Goal: Navigation & Orientation: Find specific page/section

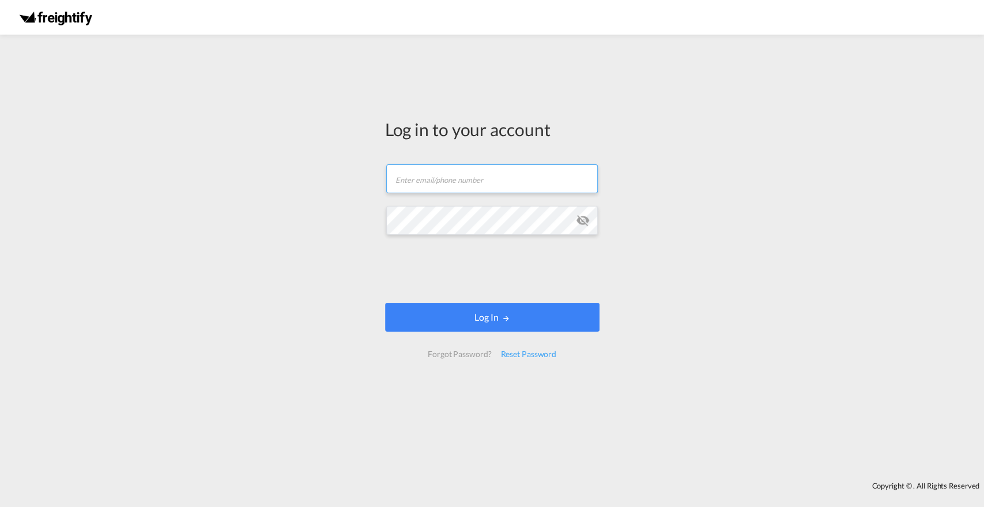
click at [444, 183] on input "text" at bounding box center [492, 178] width 212 height 29
type input "[EMAIL_ADDRESS][PERSON_NAME][DOMAIN_NAME]"
click at [368, 228] on div "Log in to your account [PERSON_NAME][EMAIL_ADDRESS][DOMAIN_NAME] Log In Forgot …" at bounding box center [492, 257] width 984 height 435
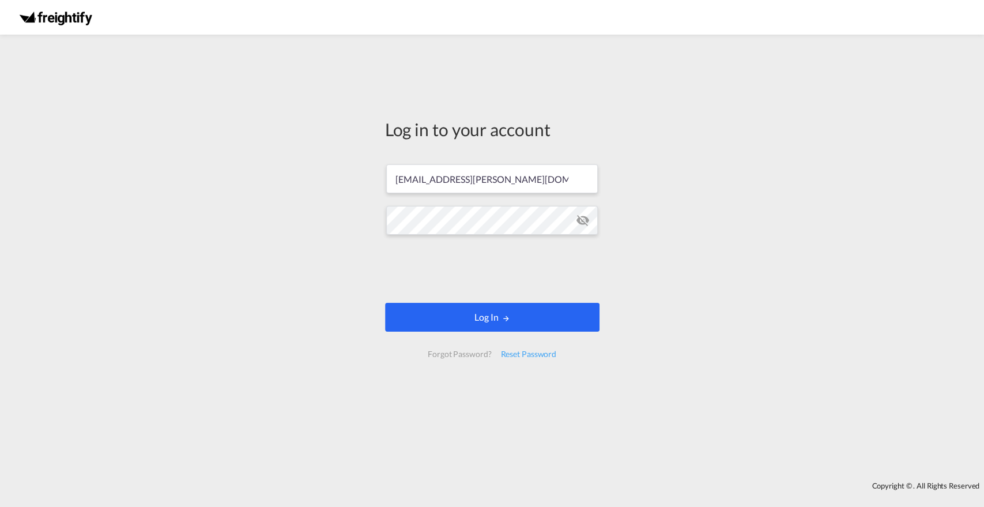
click at [470, 316] on button "Log In" at bounding box center [492, 317] width 214 height 29
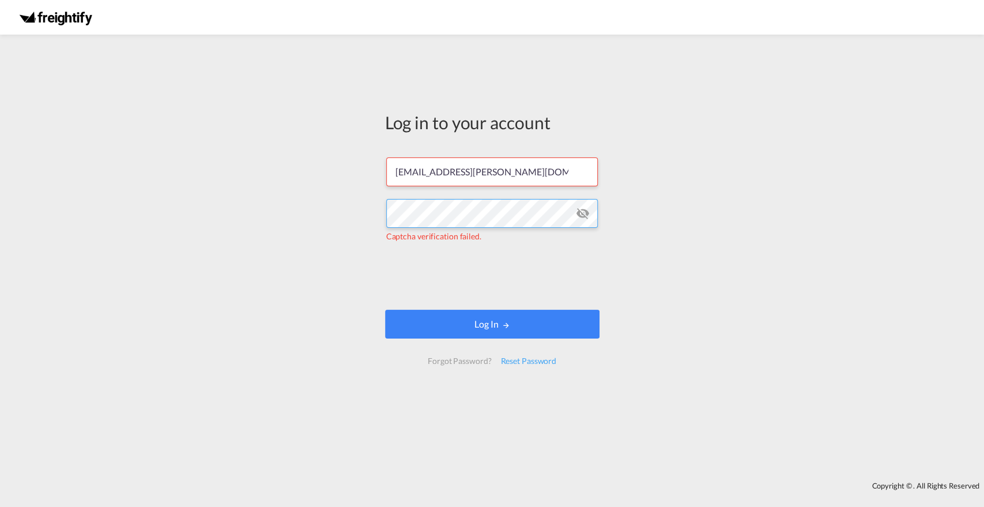
click at [358, 216] on div "Log in to your account [PERSON_NAME][EMAIL_ADDRESS][DOMAIN_NAME] Captcha verifi…" at bounding box center [492, 257] width 984 height 435
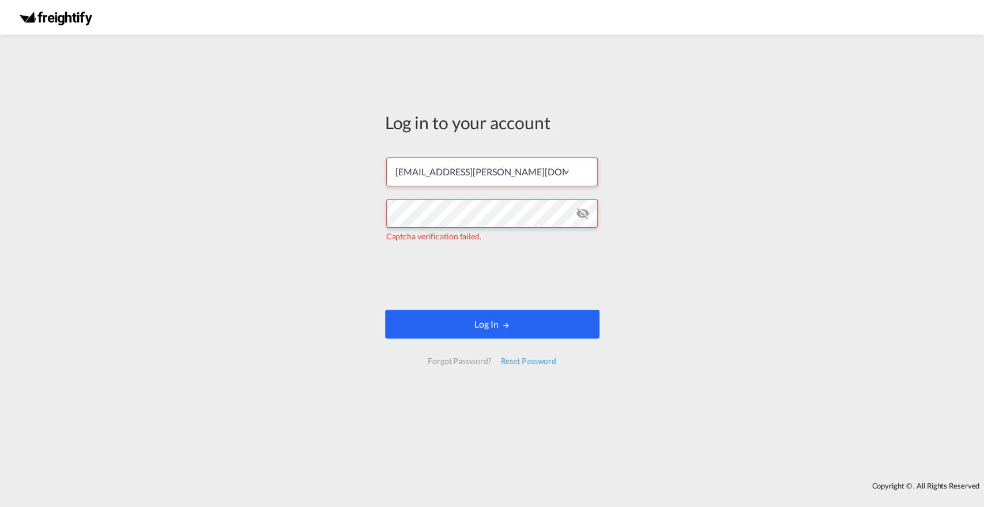
click at [440, 332] on button "Log In" at bounding box center [492, 323] width 214 height 29
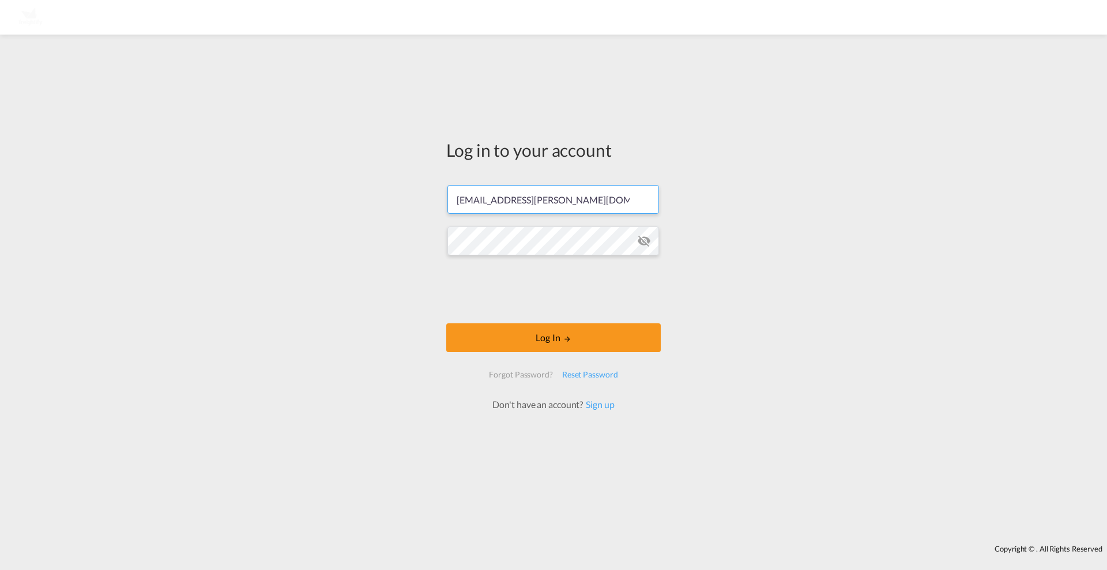
click at [523, 320] on form "claus.robert@freightify.com Password field is required Log In Forgot Password? …" at bounding box center [553, 291] width 214 height 237
click at [503, 340] on button "Log In" at bounding box center [553, 337] width 214 height 29
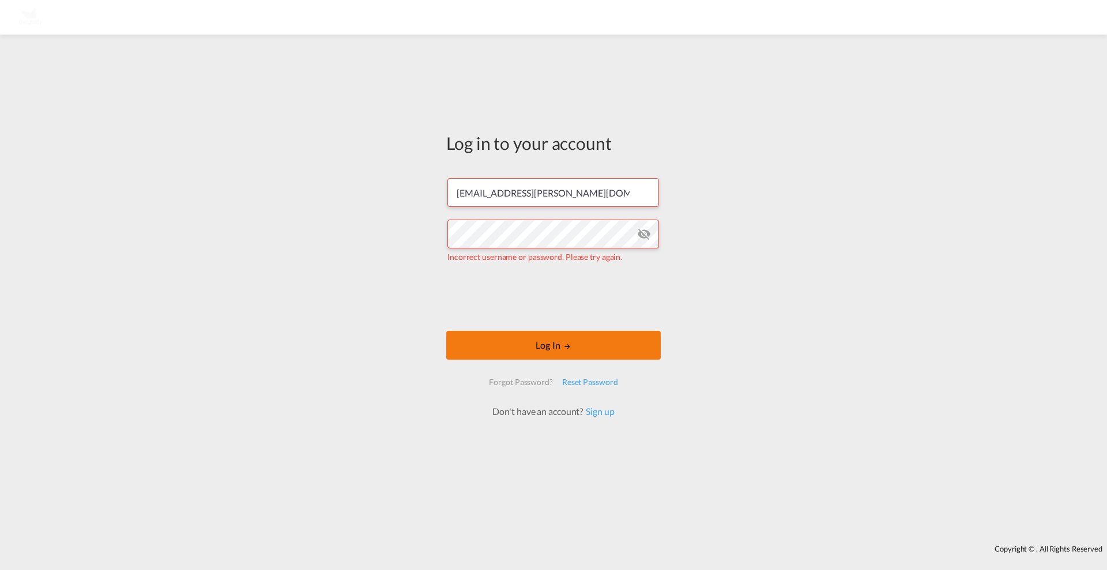
click at [514, 353] on button "Log In" at bounding box center [553, 345] width 214 height 29
drag, startPoint x: 580, startPoint y: 191, endPoint x: 411, endPoint y: 198, distance: 168.5
click at [411, 198] on div "Log in to your account claus.robert@freightify.com Incorrect username or passwo…" at bounding box center [553, 289] width 1107 height 499
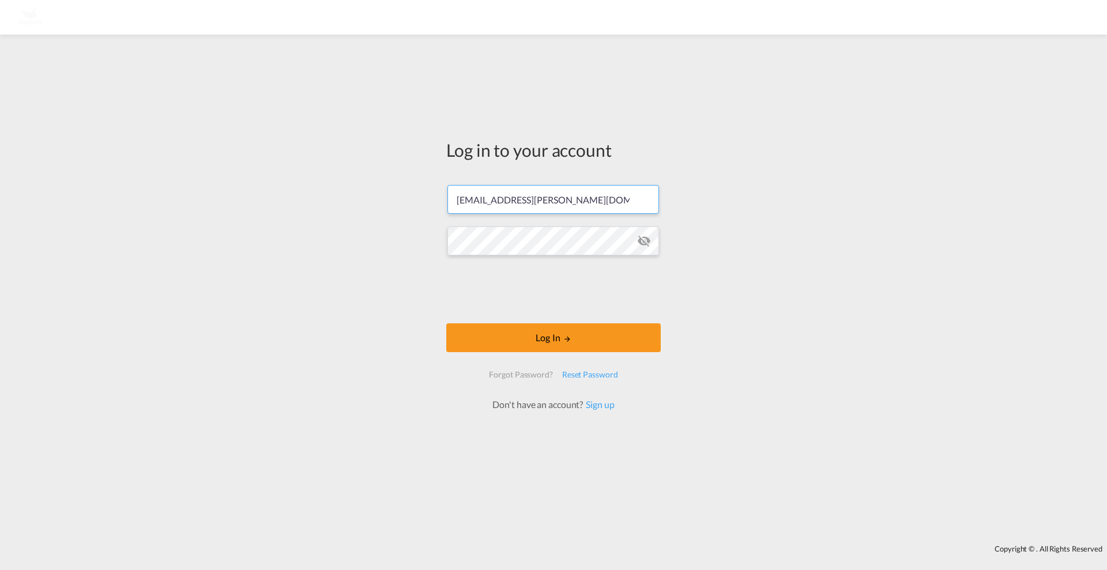
type input "naga.makesh@freightify.com"
click at [502, 346] on button "Log In" at bounding box center [553, 337] width 214 height 29
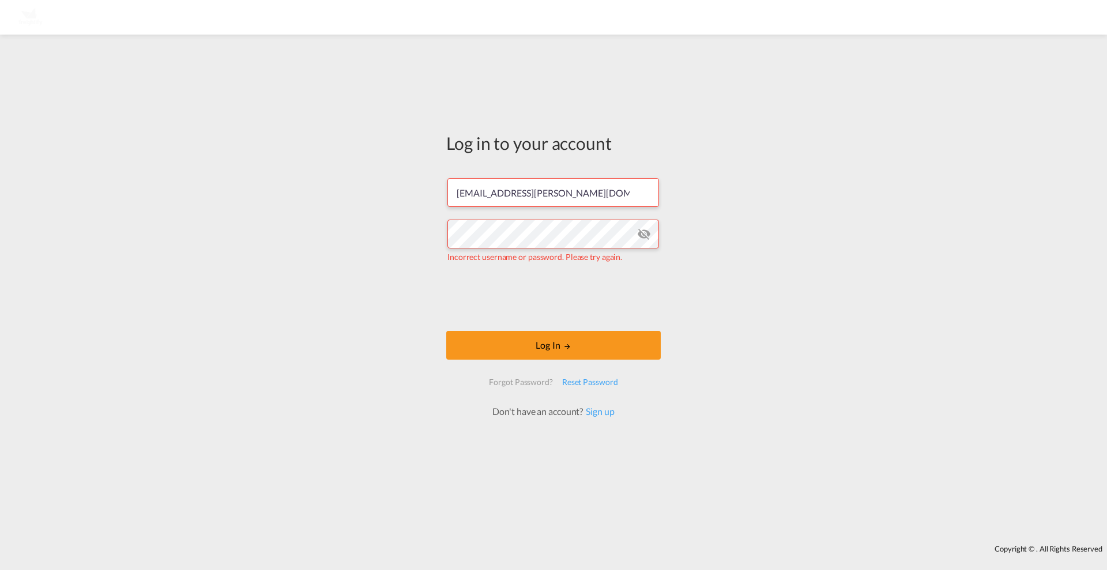
click at [644, 234] on md-icon "icon-eye-off" at bounding box center [644, 234] width 14 height 14
click at [442, 236] on div "Log in to your account naga.makesh@freightify.com Incorrect username or passwor…" at bounding box center [553, 274] width 232 height 469
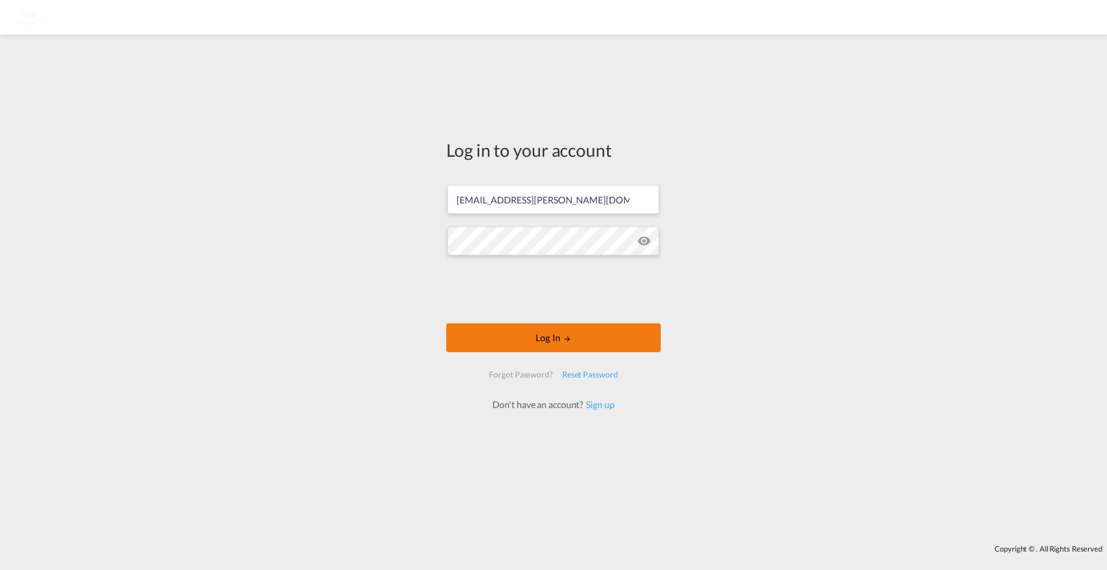
click at [492, 336] on button "Log In" at bounding box center [553, 337] width 214 height 29
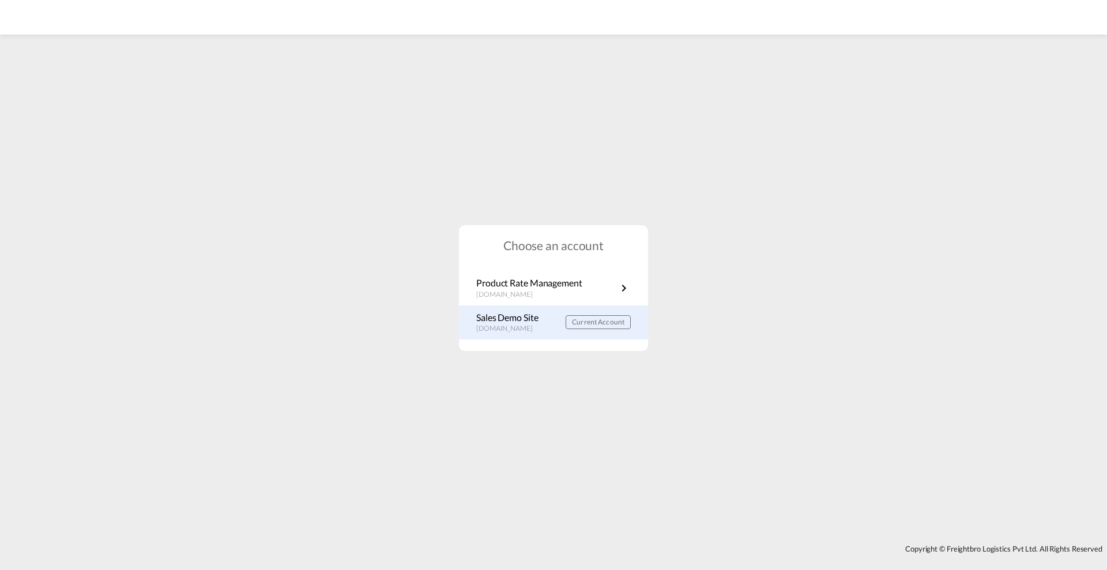
click at [520, 321] on p "Sales Demo Site" at bounding box center [510, 317] width 68 height 13
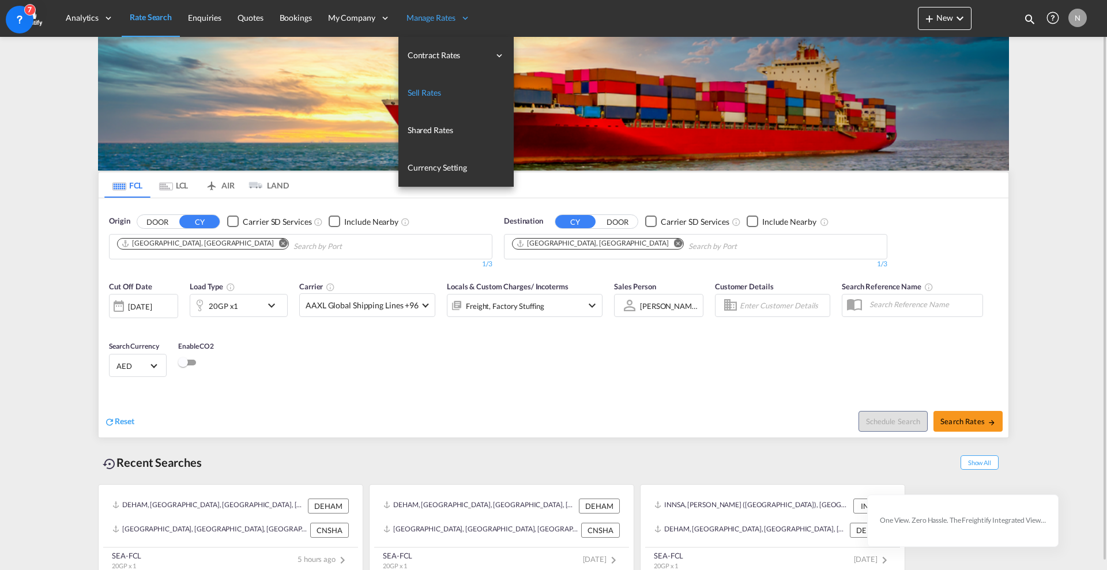
click at [425, 85] on link "Sell Rates" at bounding box center [455, 92] width 115 height 37
